Goal: Task Accomplishment & Management: Manage account settings

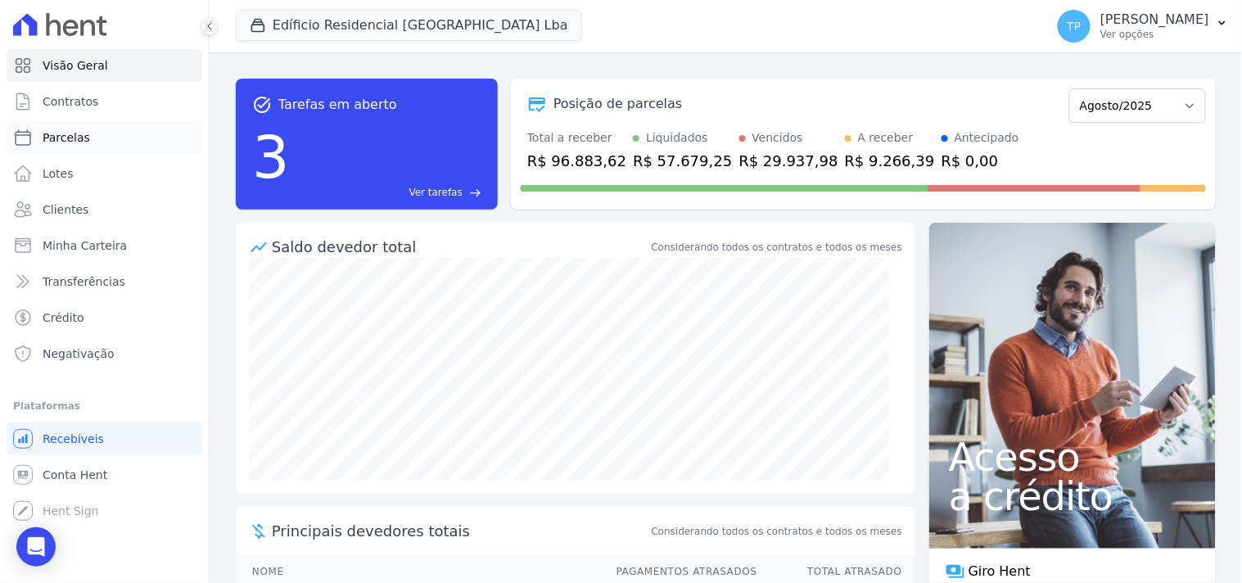
click at [115, 142] on link "Parcelas" at bounding box center [105, 137] width 196 height 33
select select
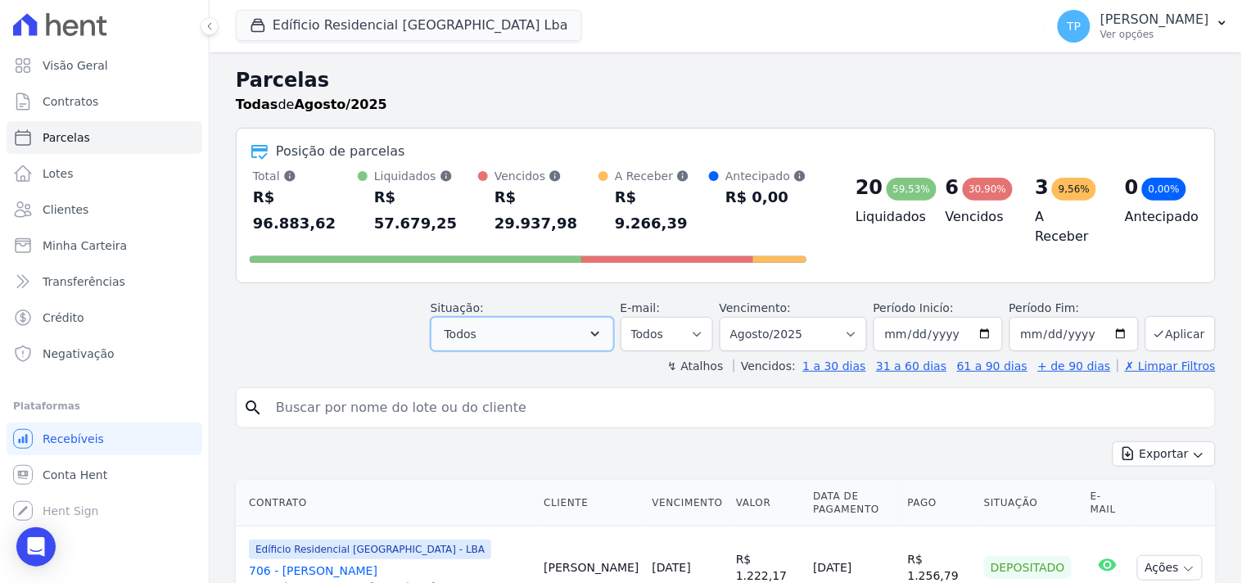
click at [477, 324] on span "Todos" at bounding box center [461, 334] width 32 height 20
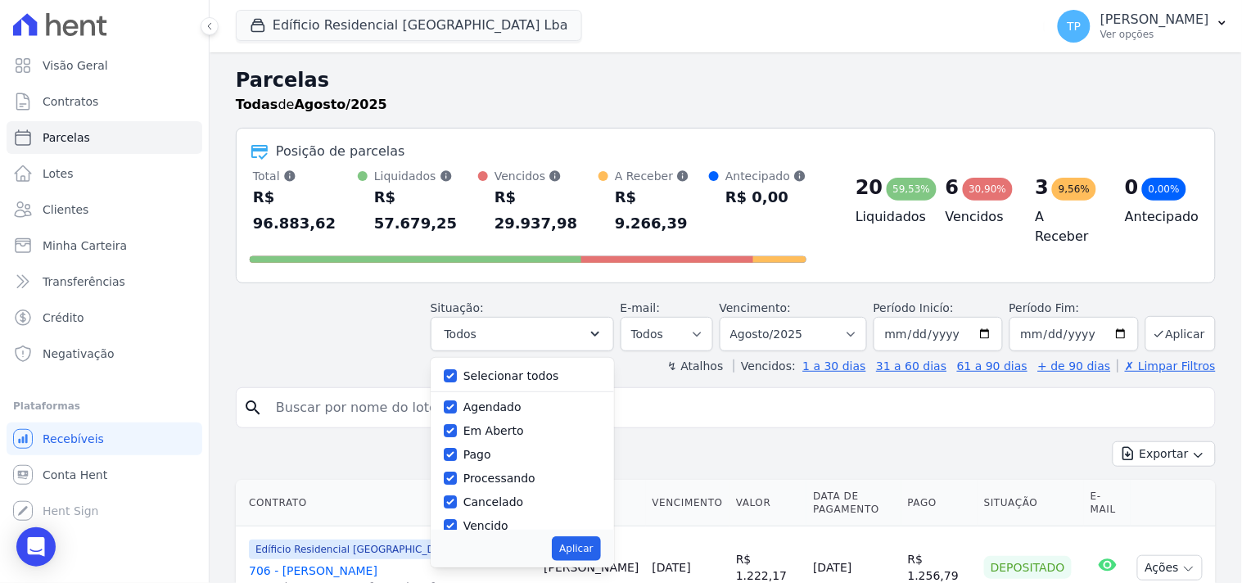
click at [489, 369] on label "Selecionar todos" at bounding box center [511, 375] width 96 height 13
click at [457, 369] on input "Selecionar todos" at bounding box center [450, 375] width 13 height 13
checkbox input "false"
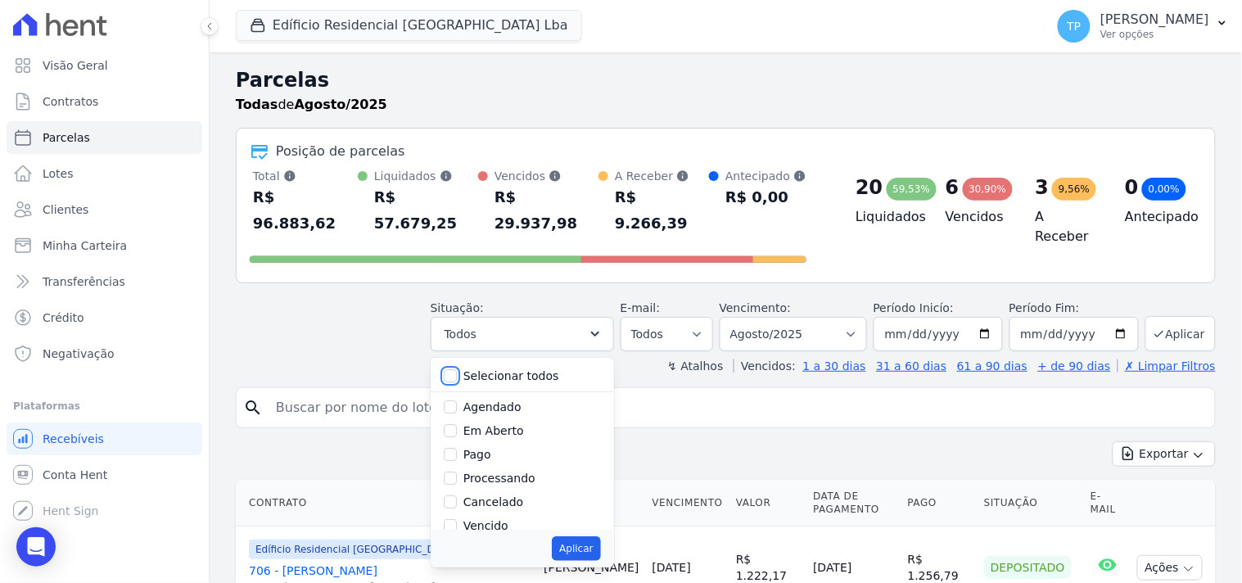
checkbox input "false"
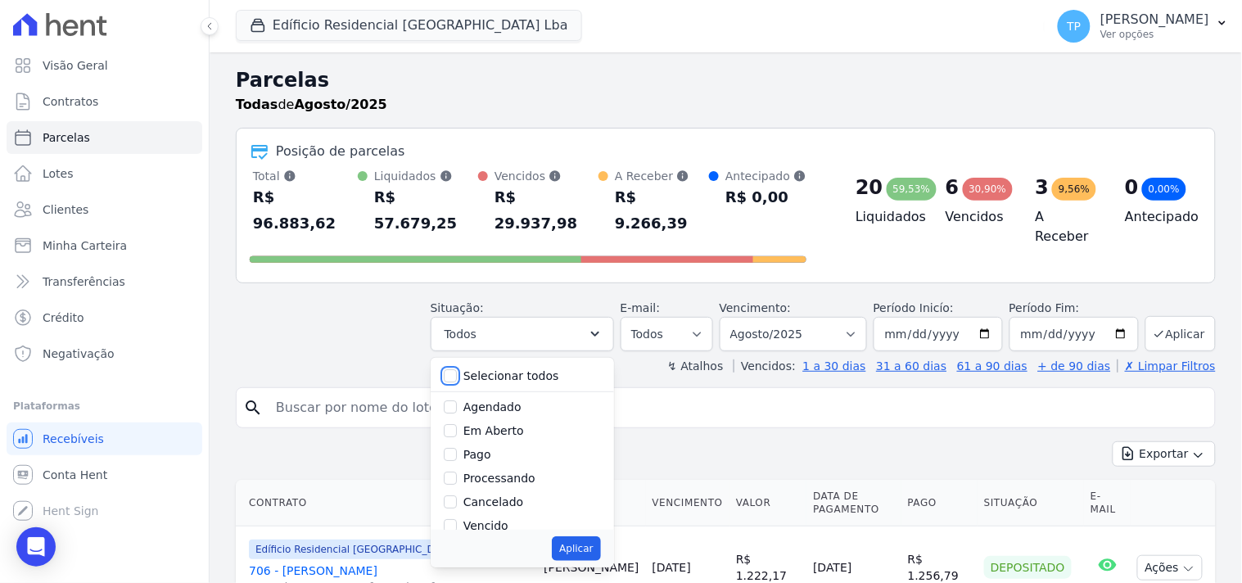
checkbox input "false"
click at [491, 448] on label "Pago" at bounding box center [477, 454] width 28 height 13
click at [457, 448] on input "Pago" at bounding box center [450, 454] width 13 height 13
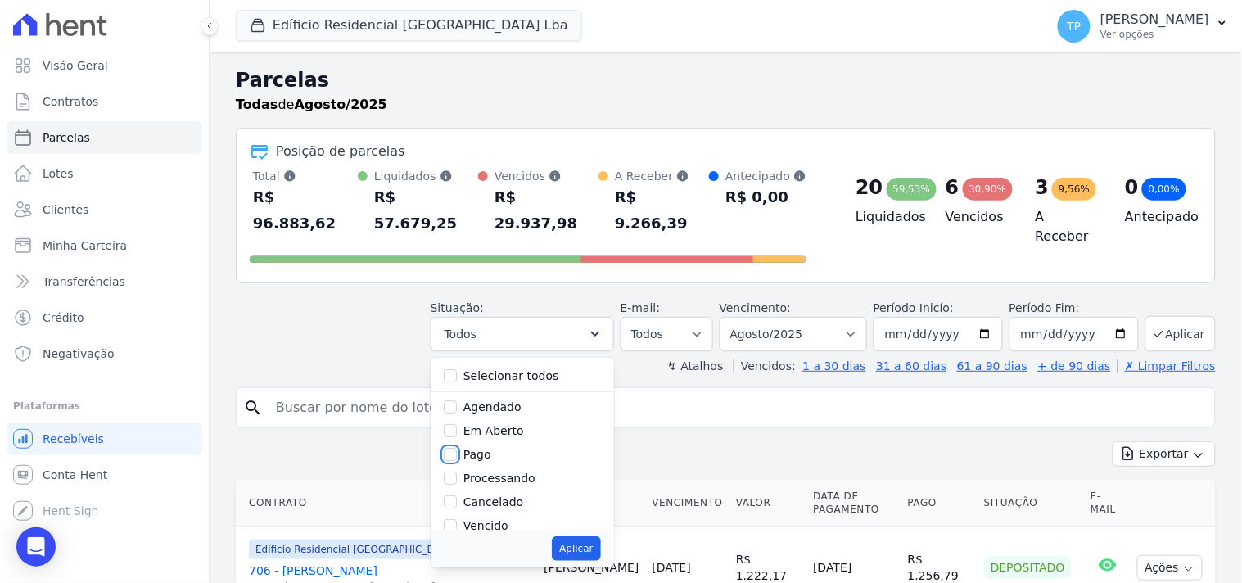
checkbox input "true"
click at [582, 536] on button "Aplicar" at bounding box center [576, 548] width 48 height 25
select select "paid"
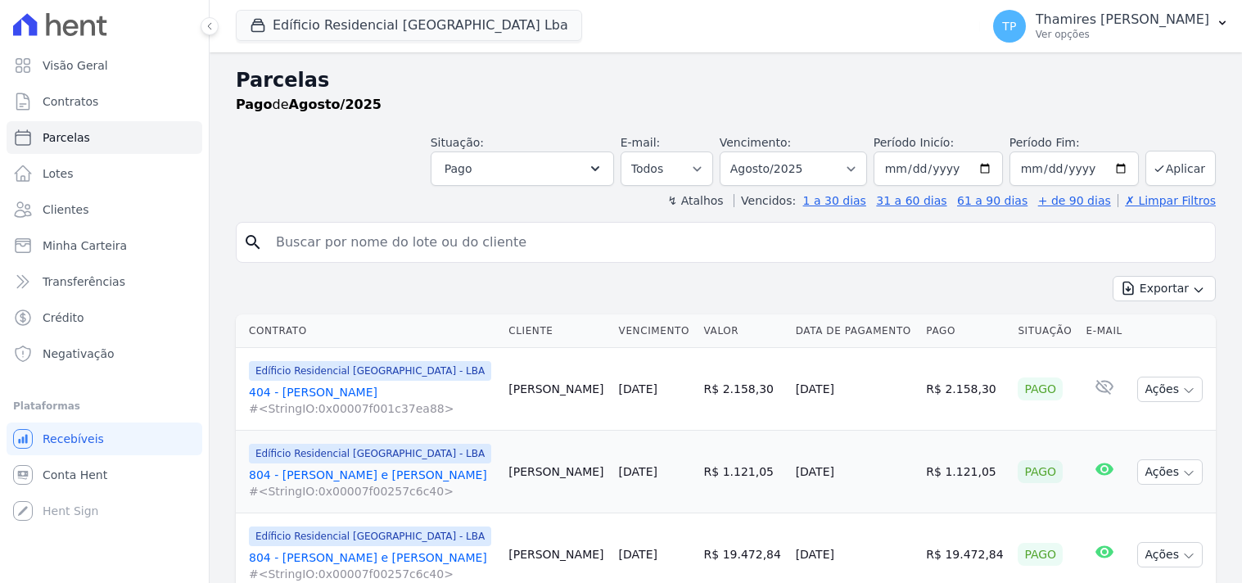
select select
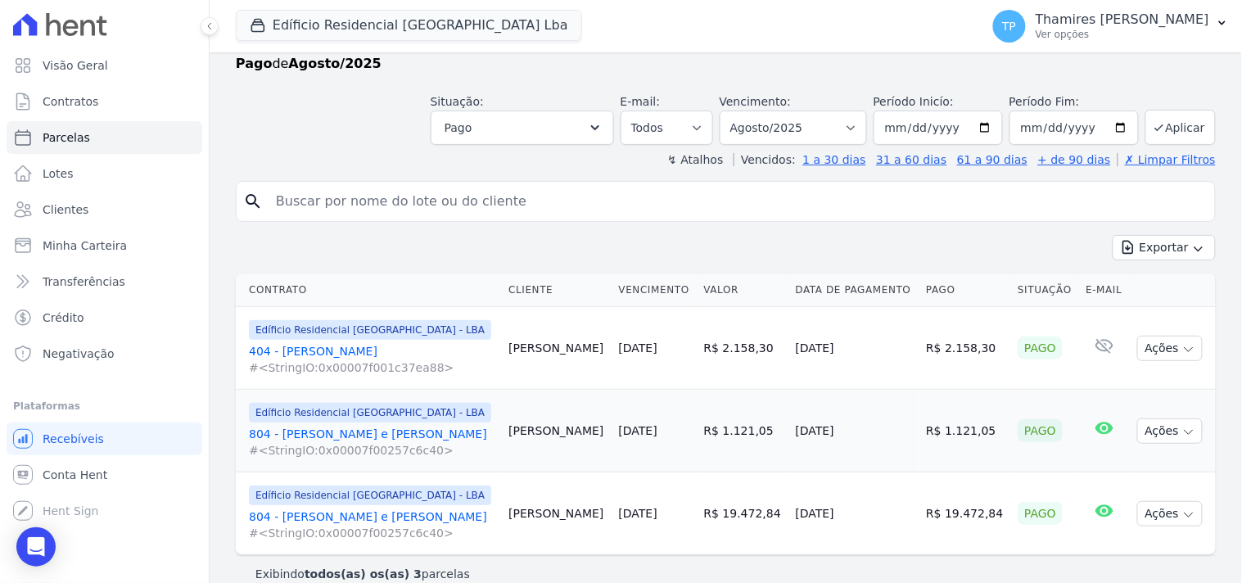
scroll to position [63, 0]
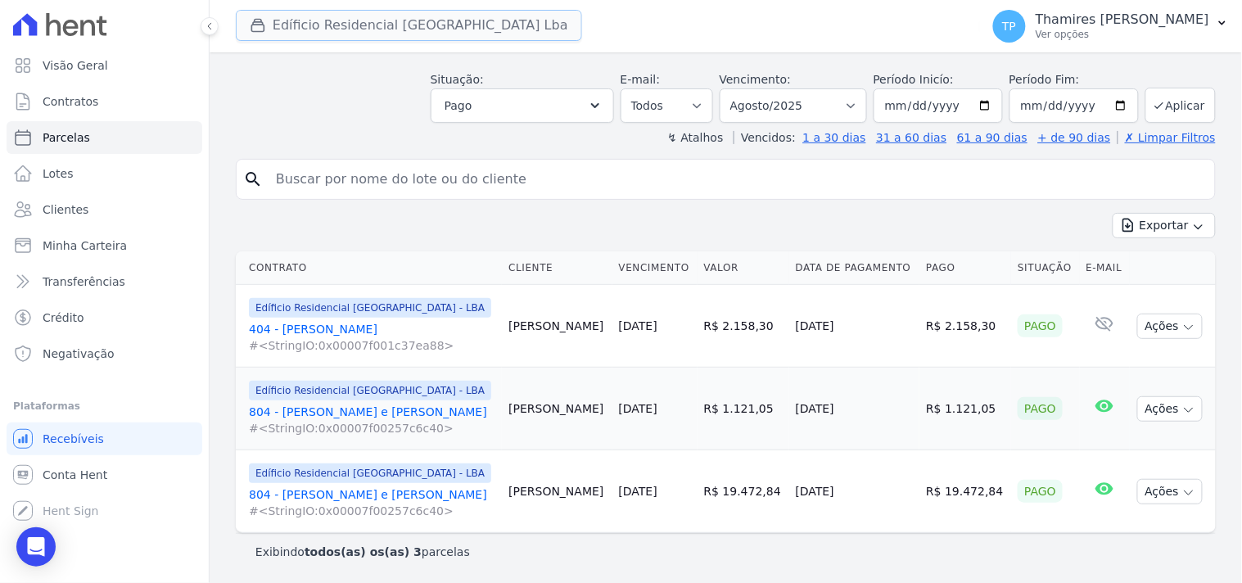
click at [320, 34] on button "Edíficio Residencial [GEOGRAPHIC_DATA] Lba" at bounding box center [409, 25] width 346 height 31
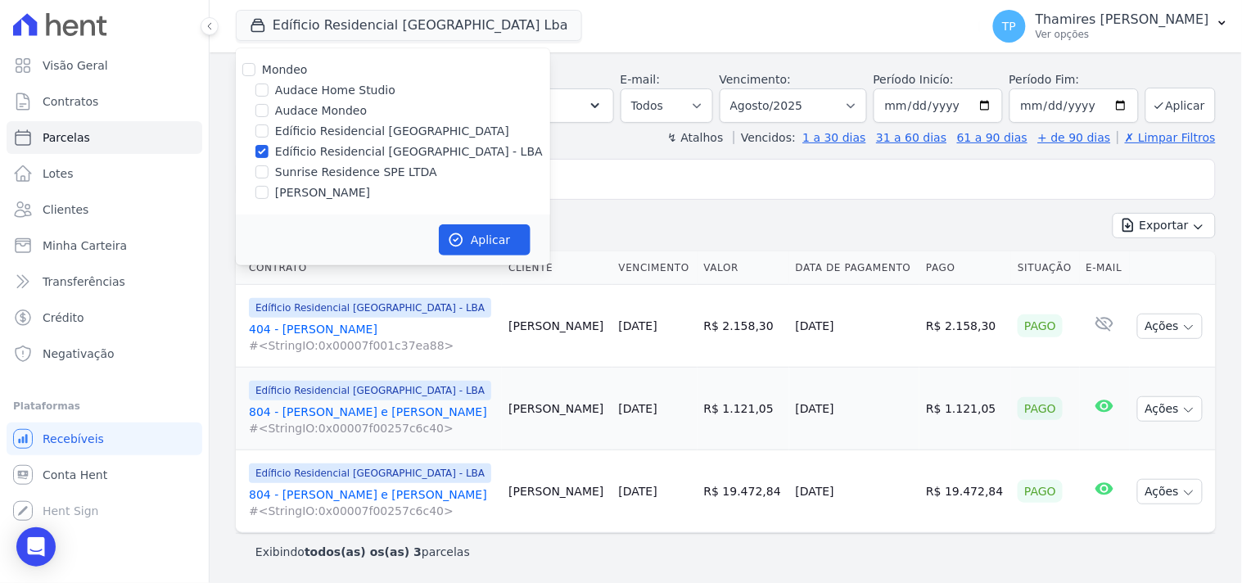
click at [316, 172] on label "Sunrise Residence SPE LTDA" at bounding box center [356, 172] width 162 height 17
click at [269, 172] on input "Sunrise Residence SPE LTDA" at bounding box center [261, 171] width 13 height 13
checkbox input "true"
click at [318, 195] on label "[PERSON_NAME]" at bounding box center [322, 192] width 95 height 17
click at [269, 195] on input "[PERSON_NAME]" at bounding box center [261, 192] width 13 height 13
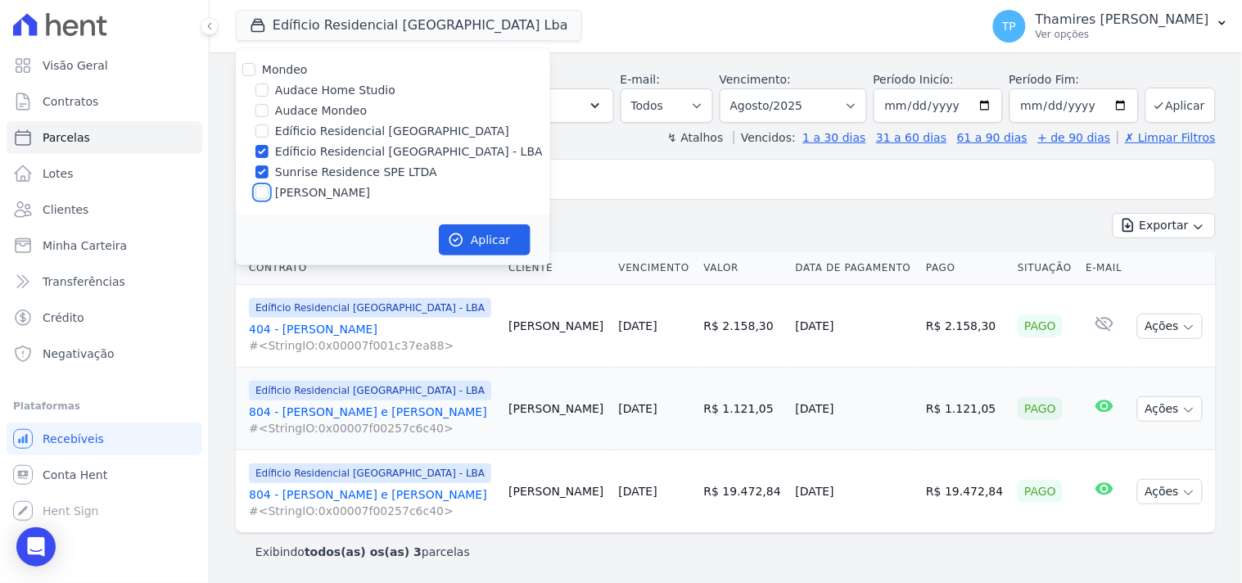
checkbox input "true"
click at [341, 111] on label "Audace Mondeo" at bounding box center [321, 110] width 92 height 17
click at [269, 111] on input "Audace Mondeo" at bounding box center [261, 110] width 13 height 13
checkbox input "true"
drag, startPoint x: 461, startPoint y: 243, endPoint x: 462, endPoint y: 263, distance: 19.7
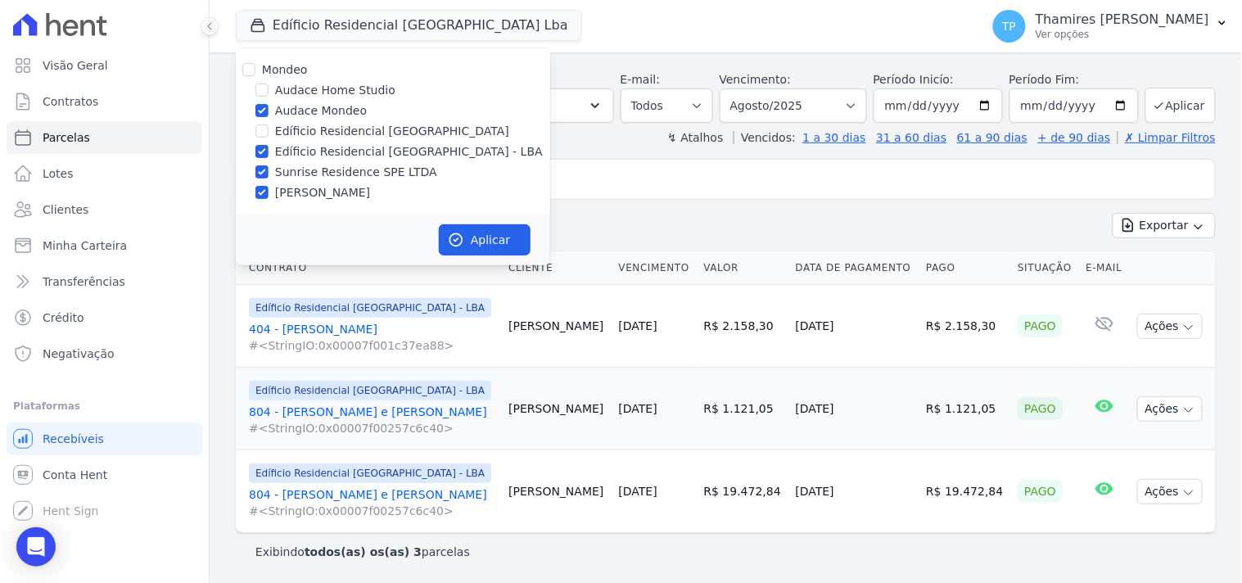
click at [462, 242] on icon "button" at bounding box center [456, 240] width 12 height 12
select select
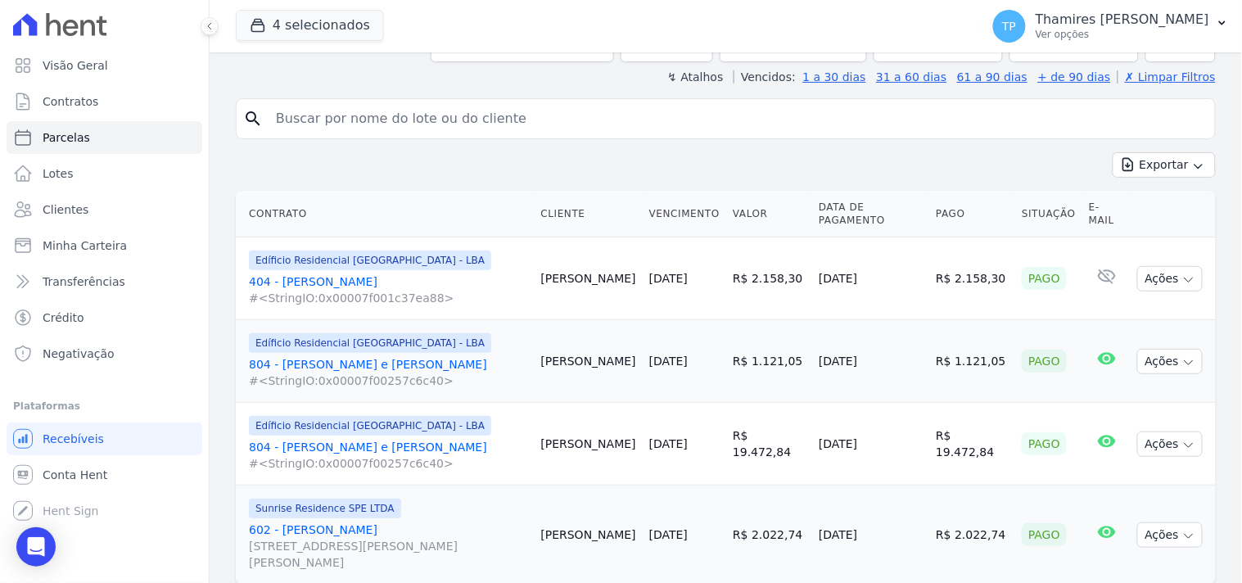
scroll to position [175, 0]
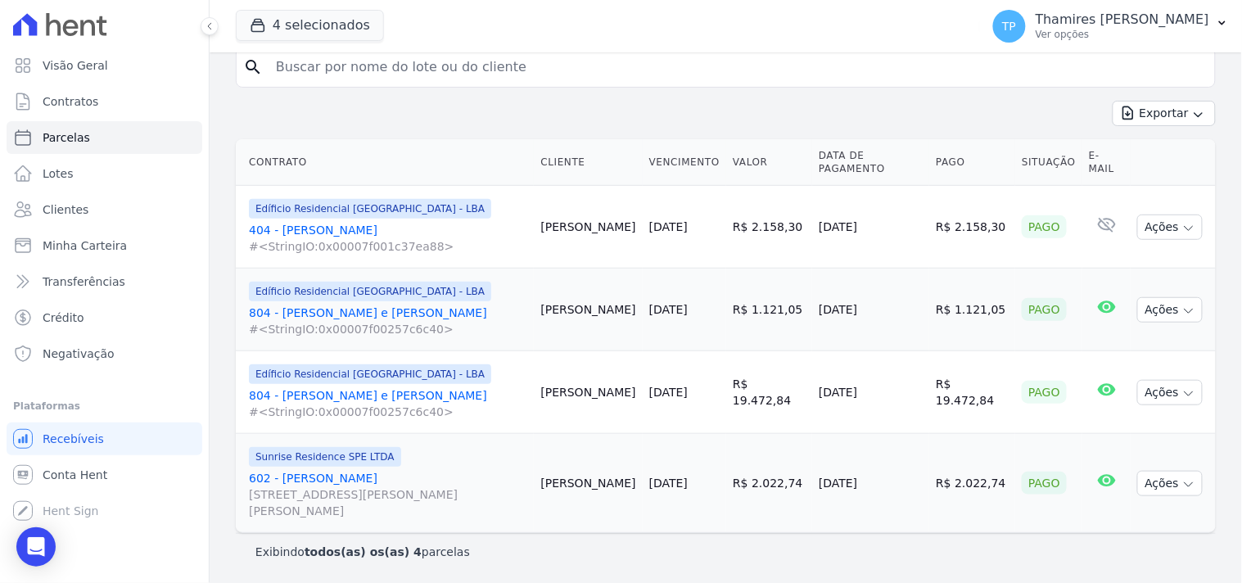
drag, startPoint x: 951, startPoint y: 318, endPoint x: 996, endPoint y: 307, distance: 46.3
click at [996, 307] on td "R$ 1.121,05" at bounding box center [972, 310] width 86 height 83
click at [907, 422] on td "[DATE]" at bounding box center [870, 392] width 117 height 83
drag, startPoint x: 937, startPoint y: 408, endPoint x: 994, endPoint y: 401, distance: 57.7
click at [994, 401] on tr "Edíficio Residencial Grevílea Park - LBA 804 - Lorenna e Geovanna #<StringIO:0x…" at bounding box center [726, 392] width 980 height 83
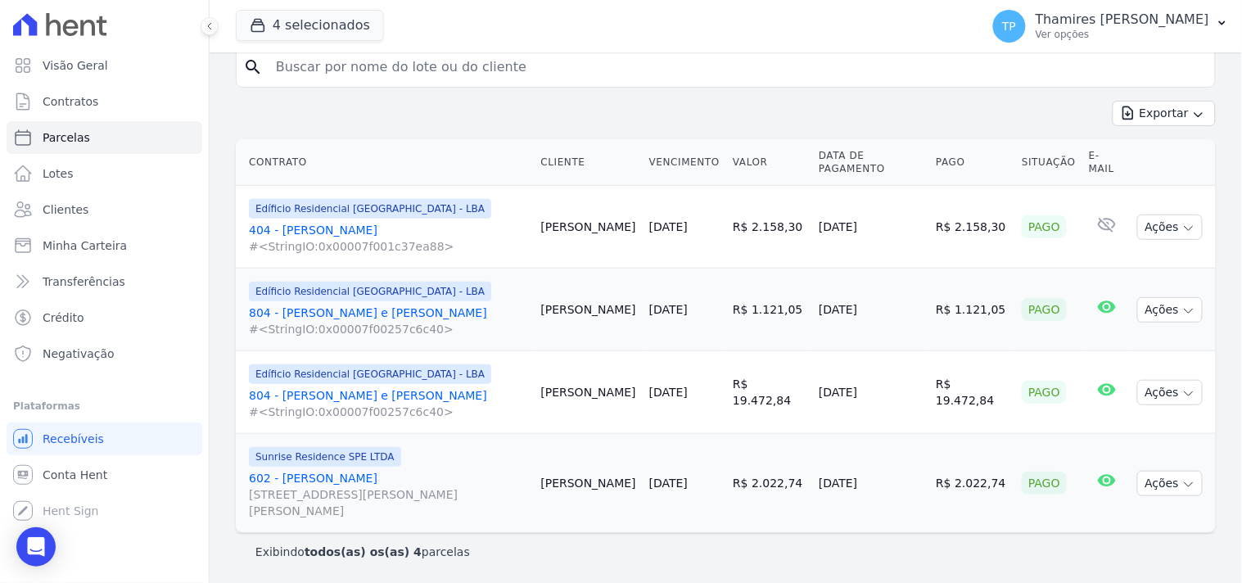
drag, startPoint x: 944, startPoint y: 489, endPoint x: 1033, endPoint y: 470, distance: 91.2
click at [1046, 480] on tr "Sunrise Residence SPE LTDA 602 - Sandro José Pansera Rua Anacleto Luiz de Olive…" at bounding box center [726, 483] width 980 height 99
drag, startPoint x: 824, startPoint y: 244, endPoint x: 803, endPoint y: 160, distance: 87.0
click at [895, 228] on tr "Edíficio Residencial Grevílea Park - LBA 404 - Douglas Alexandre #<StringIO:0x0…" at bounding box center [726, 227] width 980 height 83
